Goal: Task Accomplishment & Management: Manage account settings

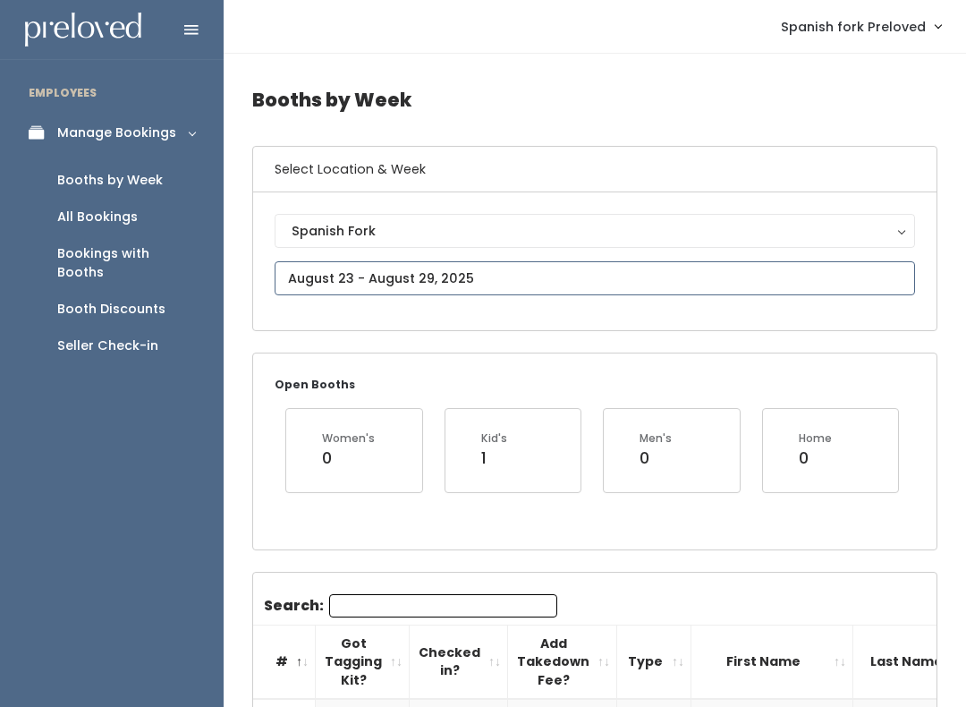
click at [834, 274] on input "text" at bounding box center [595, 278] width 640 height 34
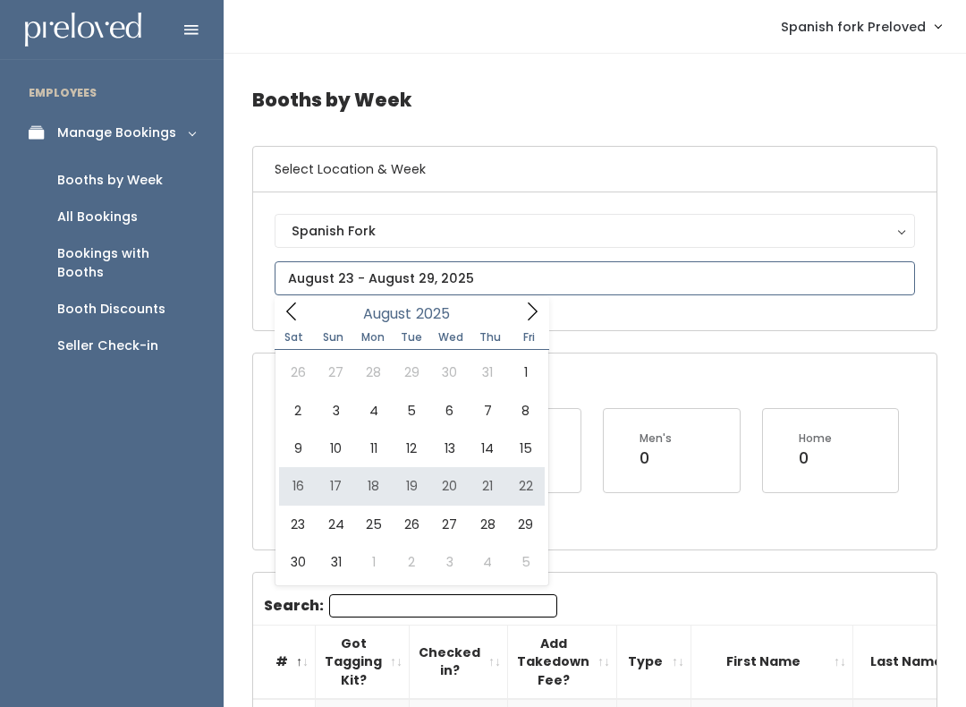
type input "August 16 to August 22"
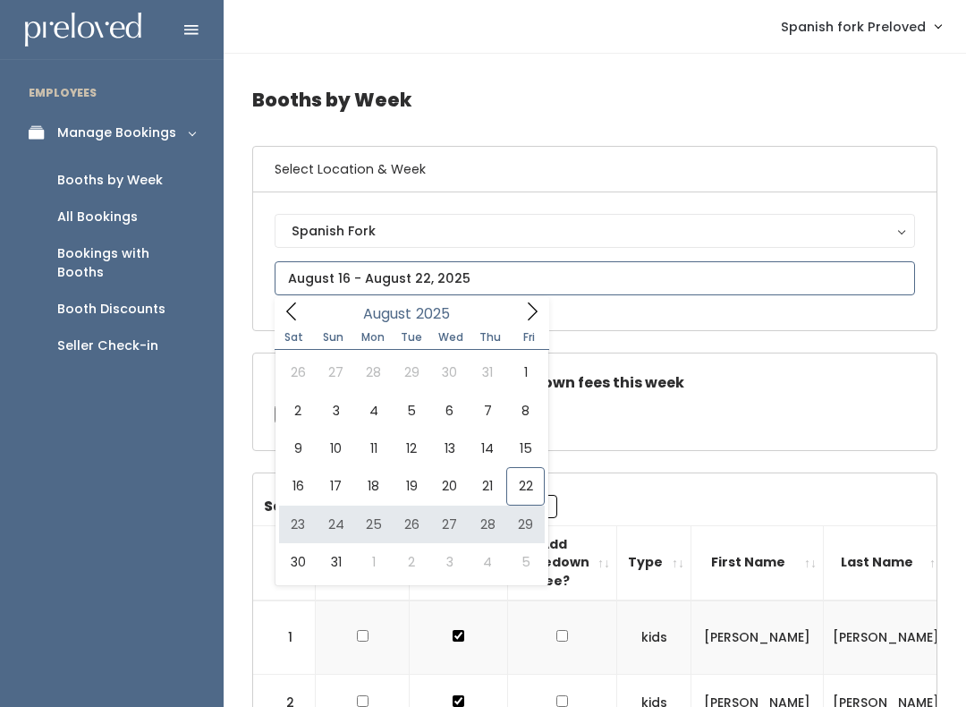
type input "August 23 to August 29"
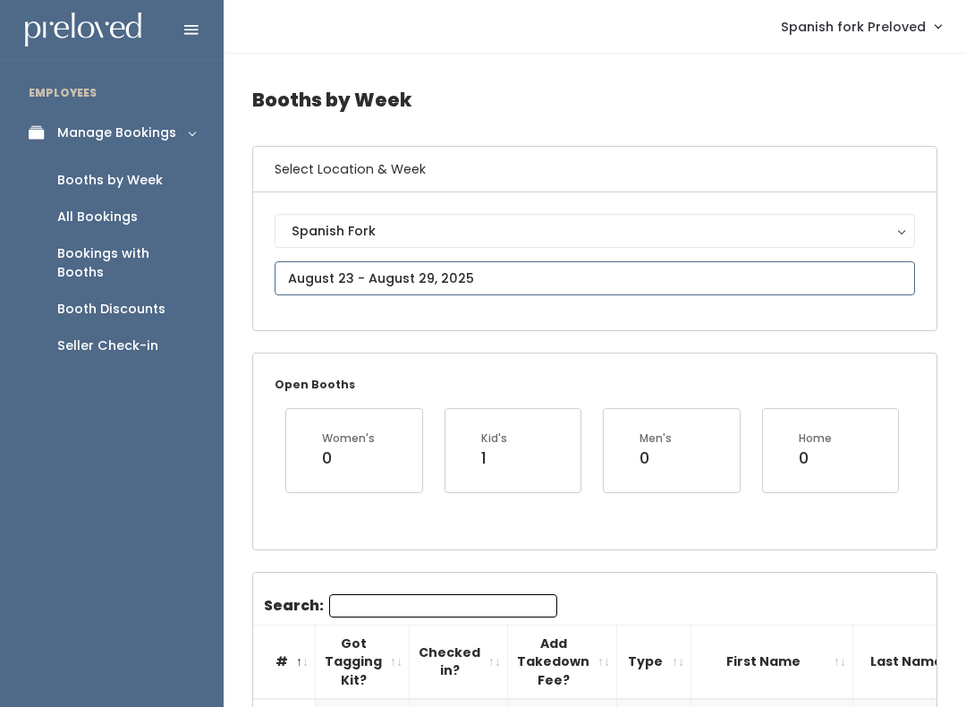
click at [454, 277] on input "text" at bounding box center [595, 278] width 640 height 34
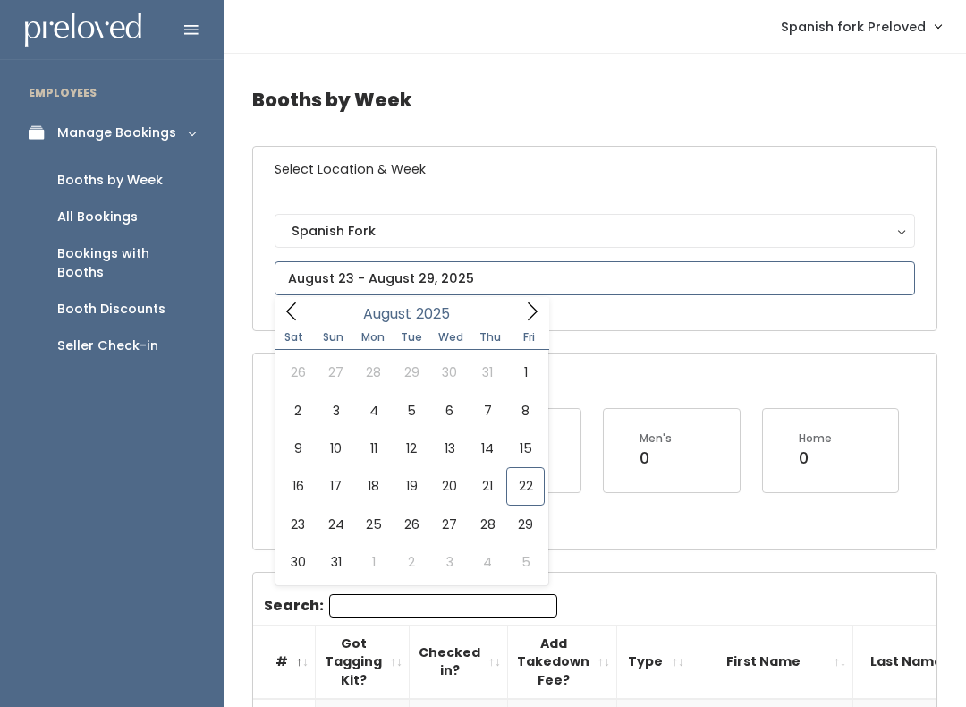
type input "August 23 to August 29"
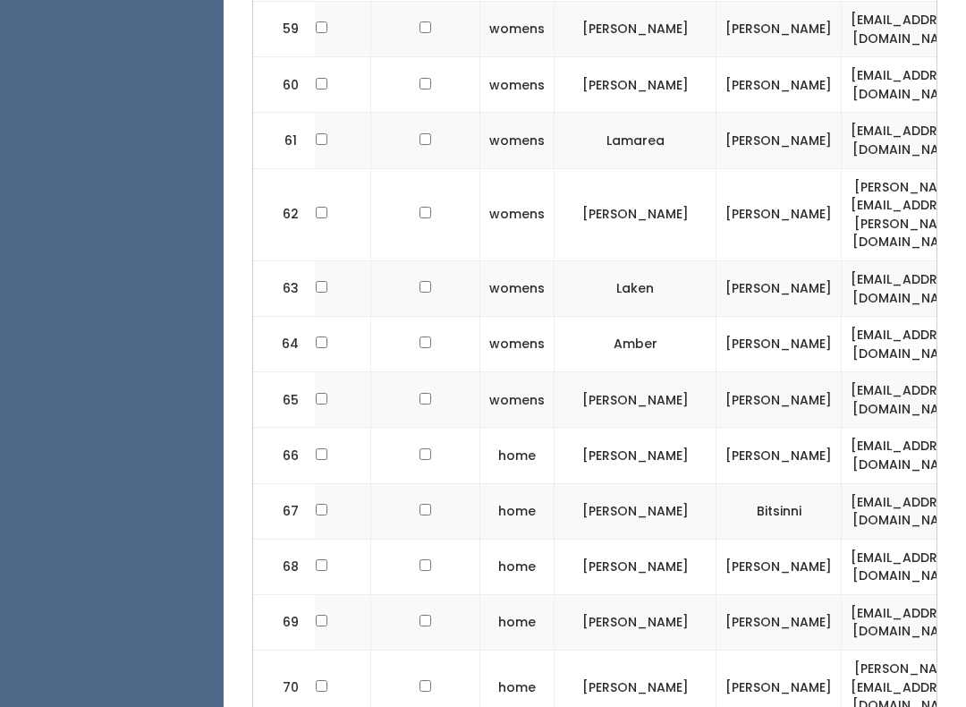
scroll to position [4105, 0]
